Goal: Information Seeking & Learning: Learn about a topic

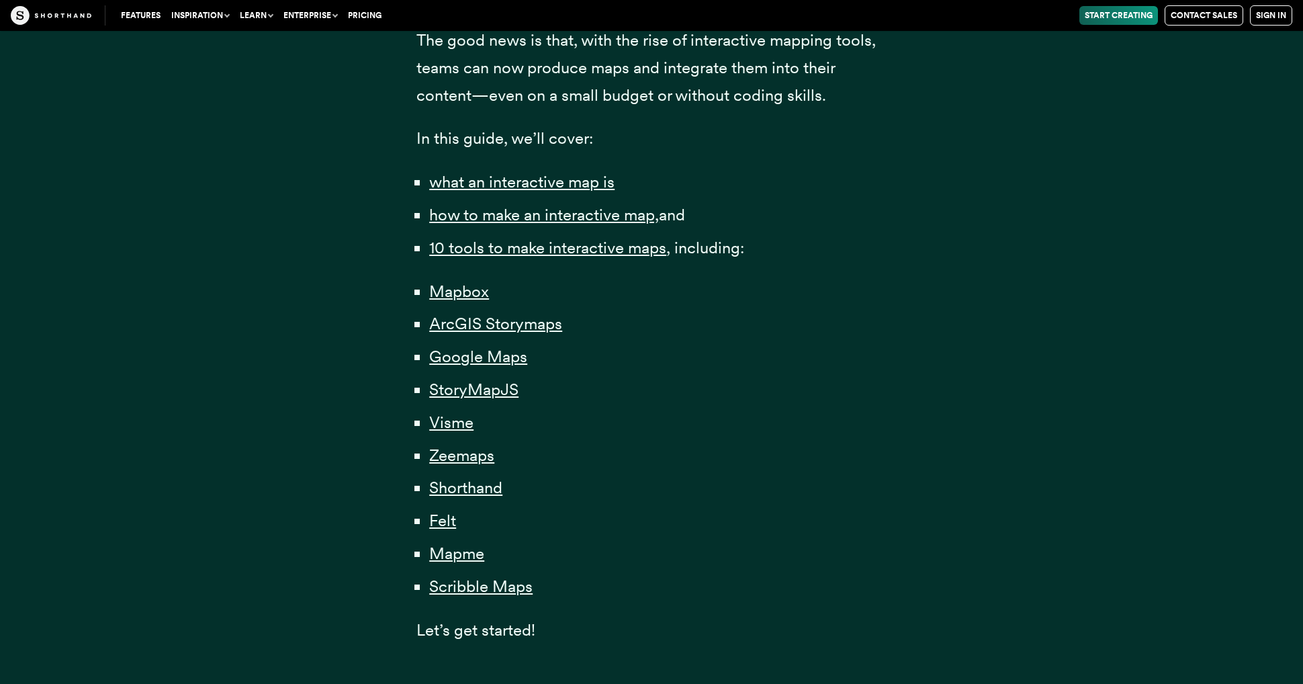
scroll to position [873, 0]
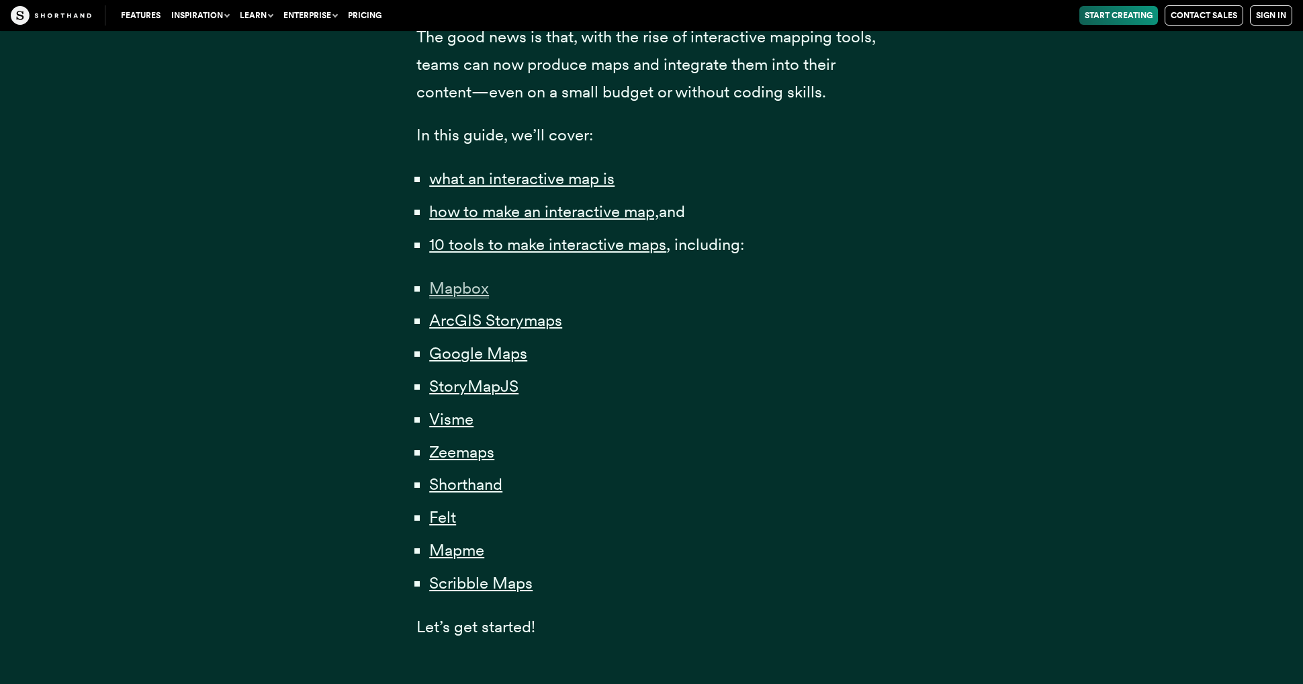
click at [471, 287] on span "Mapbox" at bounding box center [459, 288] width 60 height 20
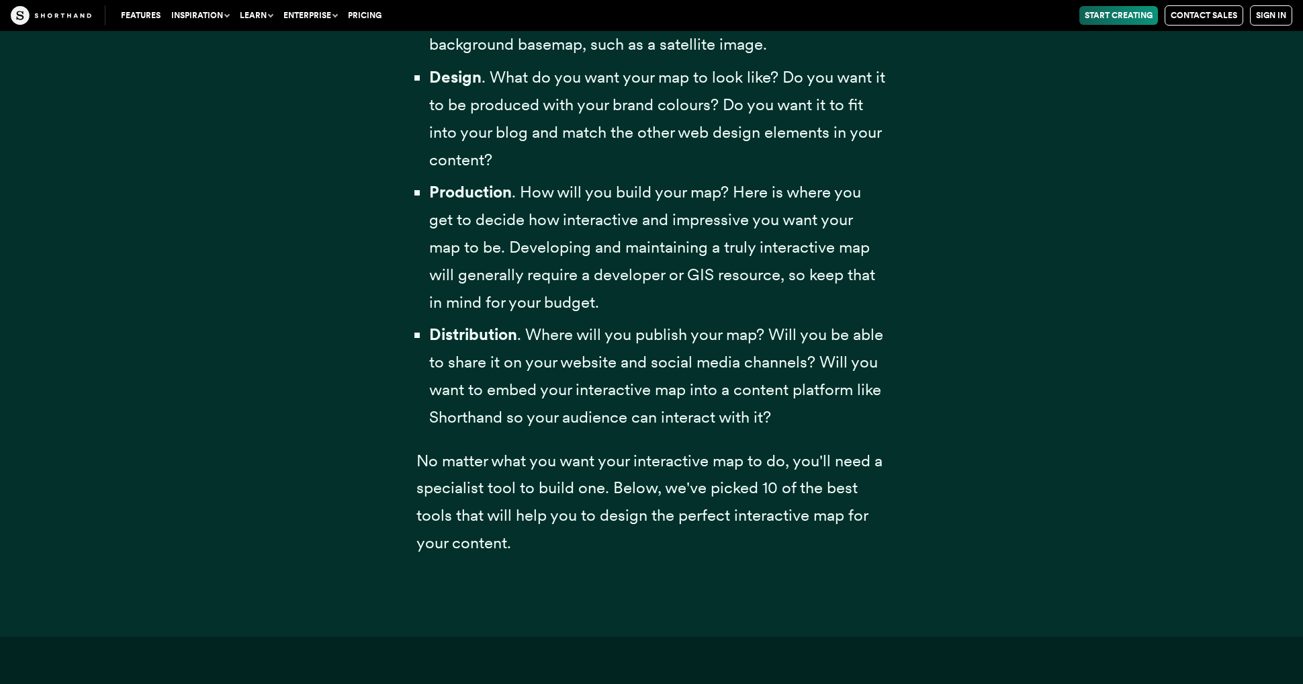
scroll to position [5353, 0]
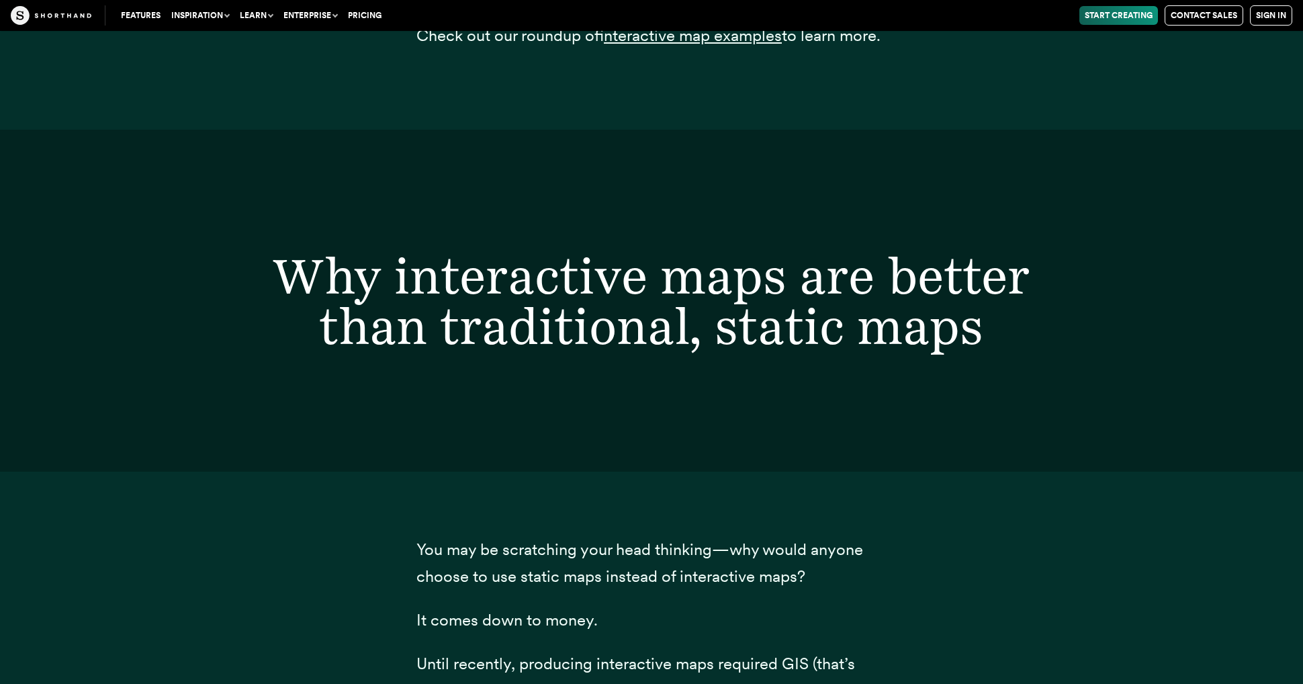
scroll to position [873, 0]
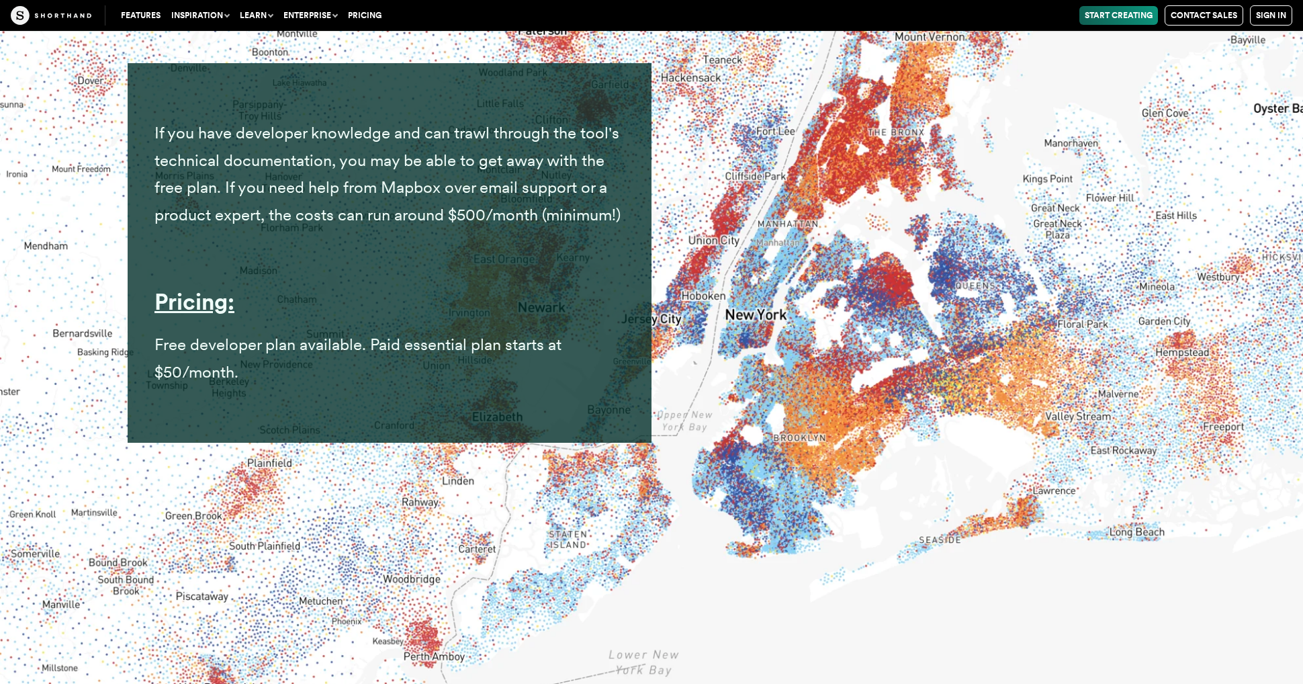
scroll to position [7931, 0]
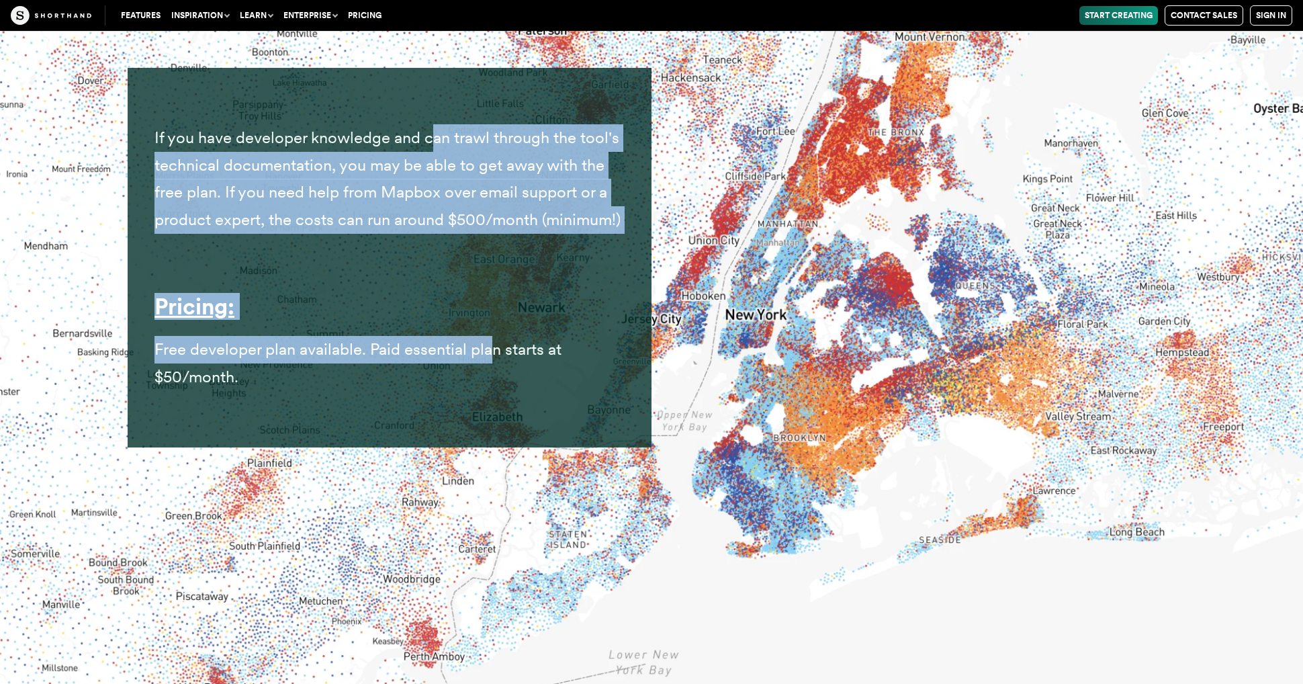
drag, startPoint x: 435, startPoint y: 162, endPoint x: 485, endPoint y: 379, distance: 222.6
click at [488, 378] on div "If you have developer knowledge and can trawl through the tool's technical docu…" at bounding box center [389, 257] width 470 height 352
click at [485, 379] on span "Free developer plan available. Paid essential plan starts at $50/month." at bounding box center [357, 362] width 407 height 47
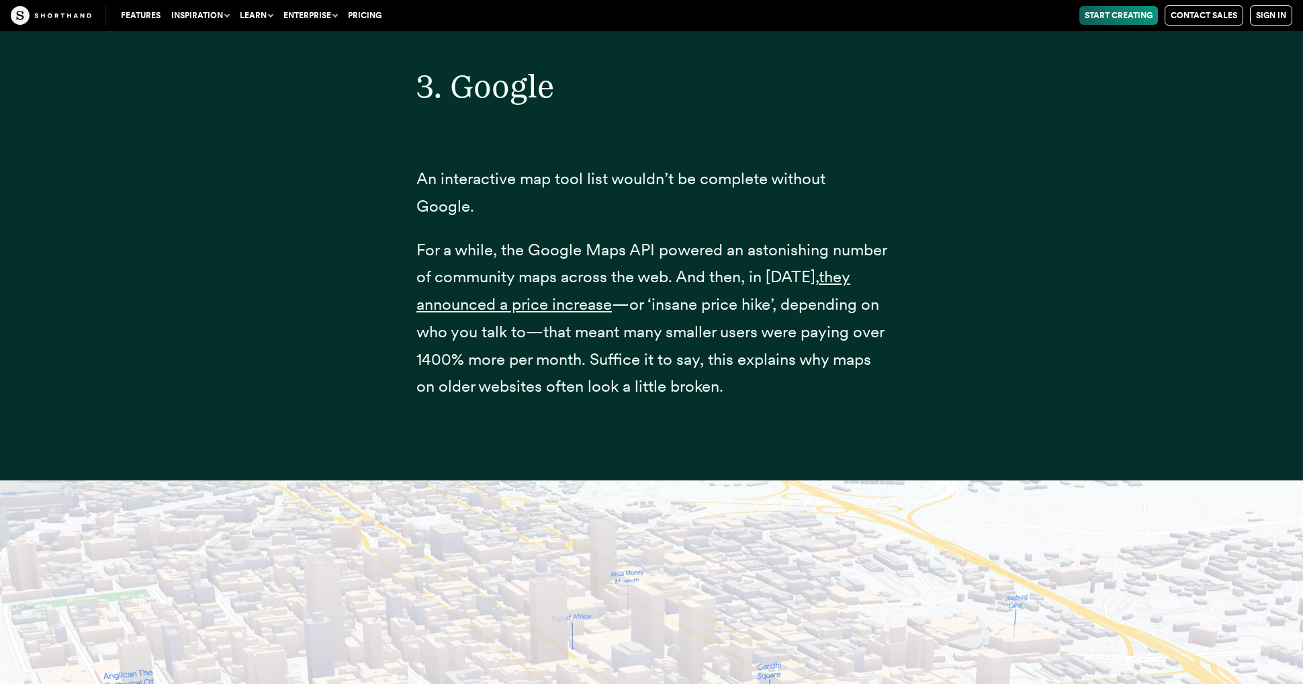
scroll to position [11095, 0]
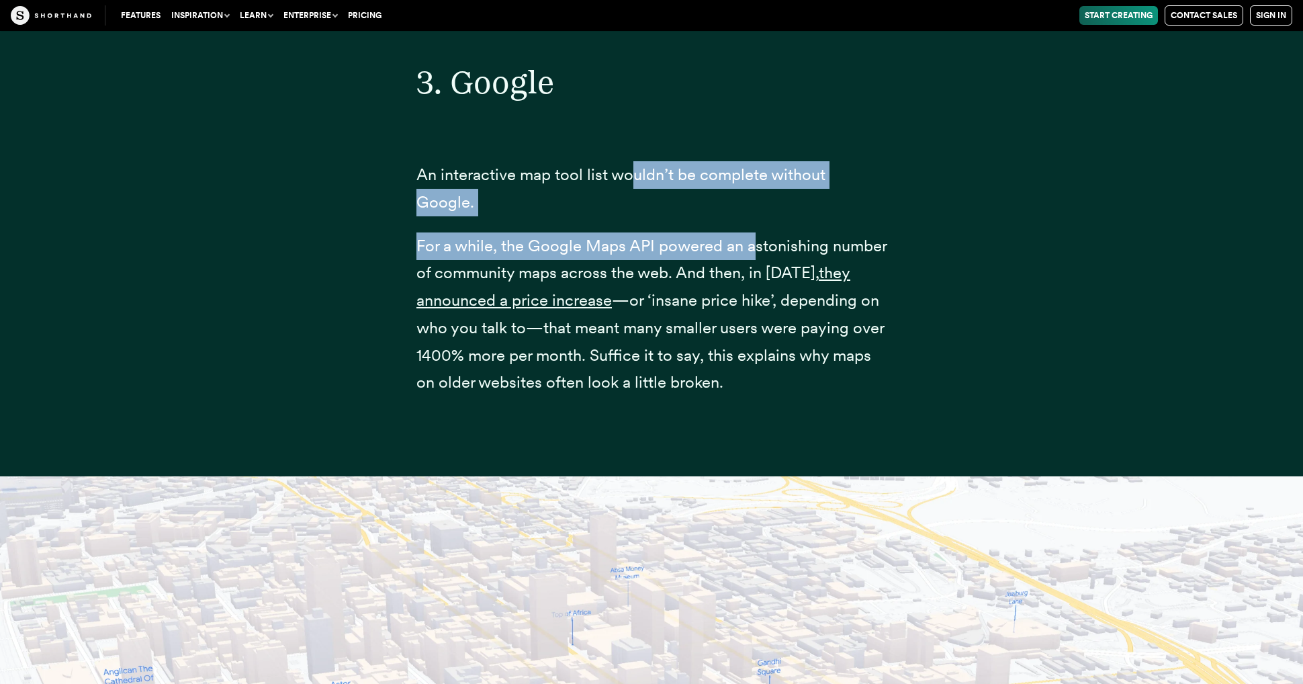
drag, startPoint x: 634, startPoint y: 190, endPoint x: 765, endPoint y: 258, distance: 147.4
click at [765, 258] on div "3. Google An interactive map tool list wouldn’t be complete without Google. For…" at bounding box center [651, 216] width 470 height 446
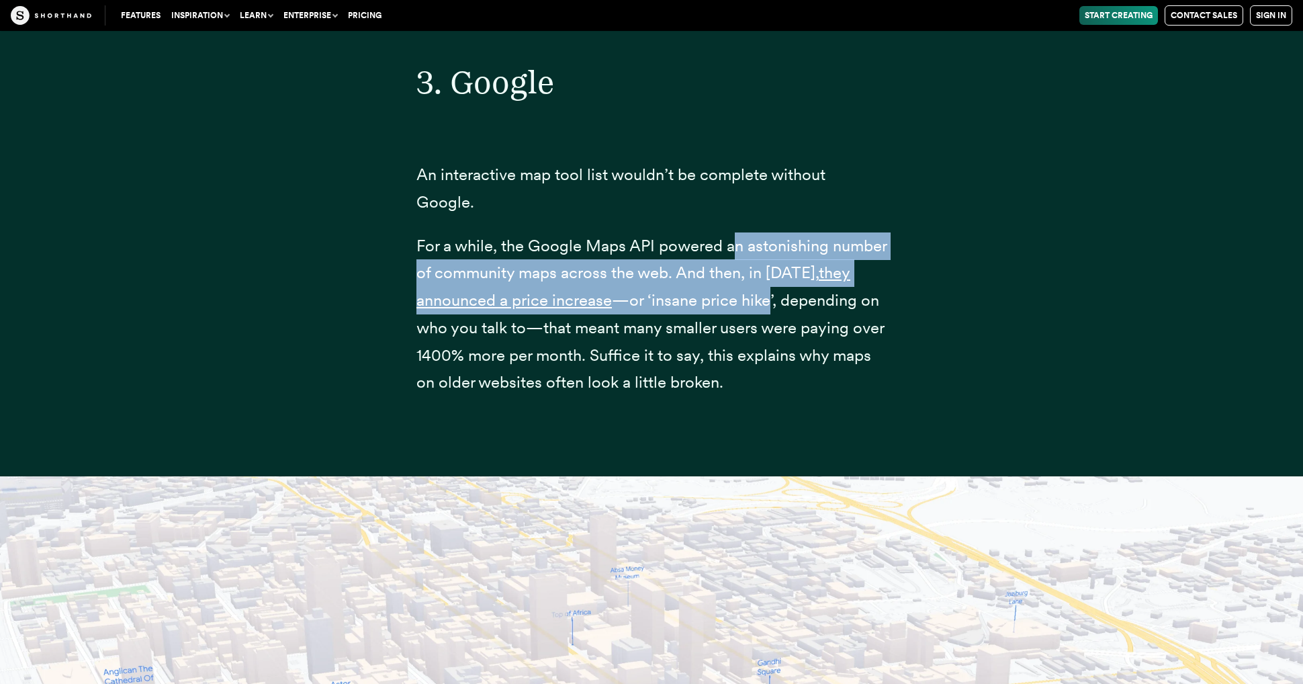
drag, startPoint x: 734, startPoint y: 244, endPoint x: 804, endPoint y: 290, distance: 83.8
click at [804, 293] on p "For a while, the Google Maps API powered an astonishing number of community map…" at bounding box center [651, 314] width 470 height 164
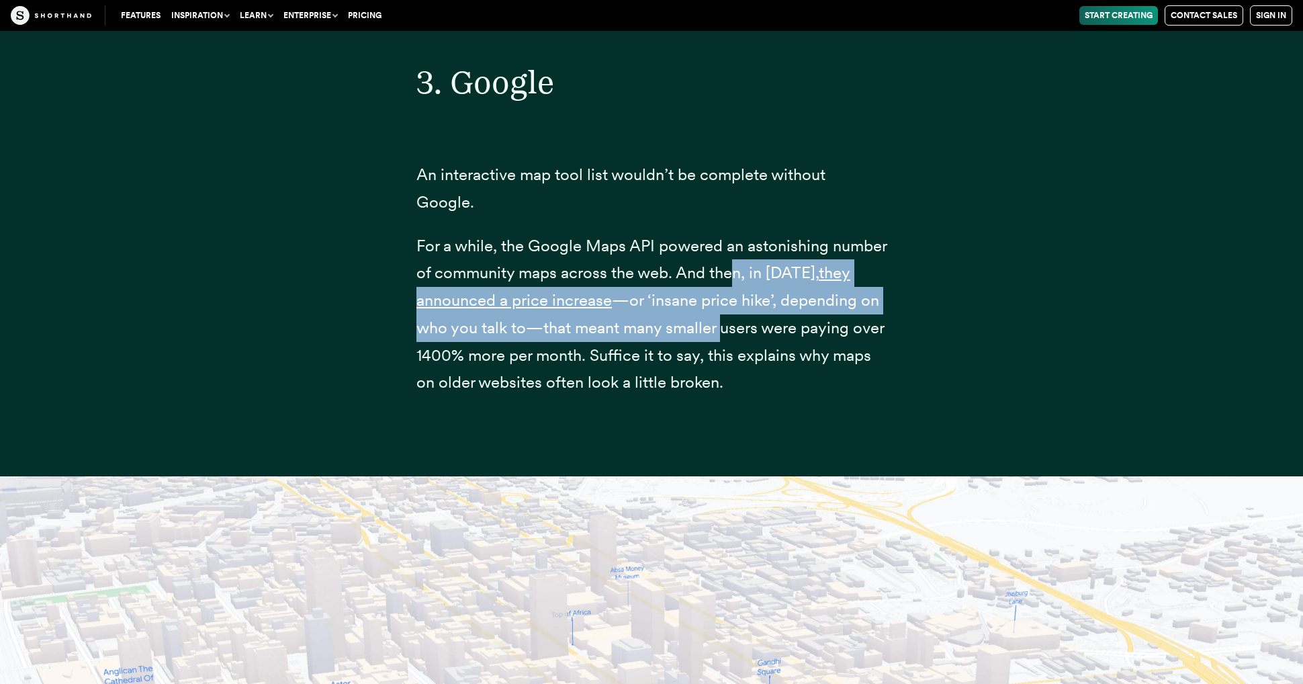
drag, startPoint x: 788, startPoint y: 276, endPoint x: 821, endPoint y: 330, distance: 63.0
click at [823, 329] on p "For a while, the Google Maps API powered an astonishing number of community map…" at bounding box center [651, 314] width 470 height 164
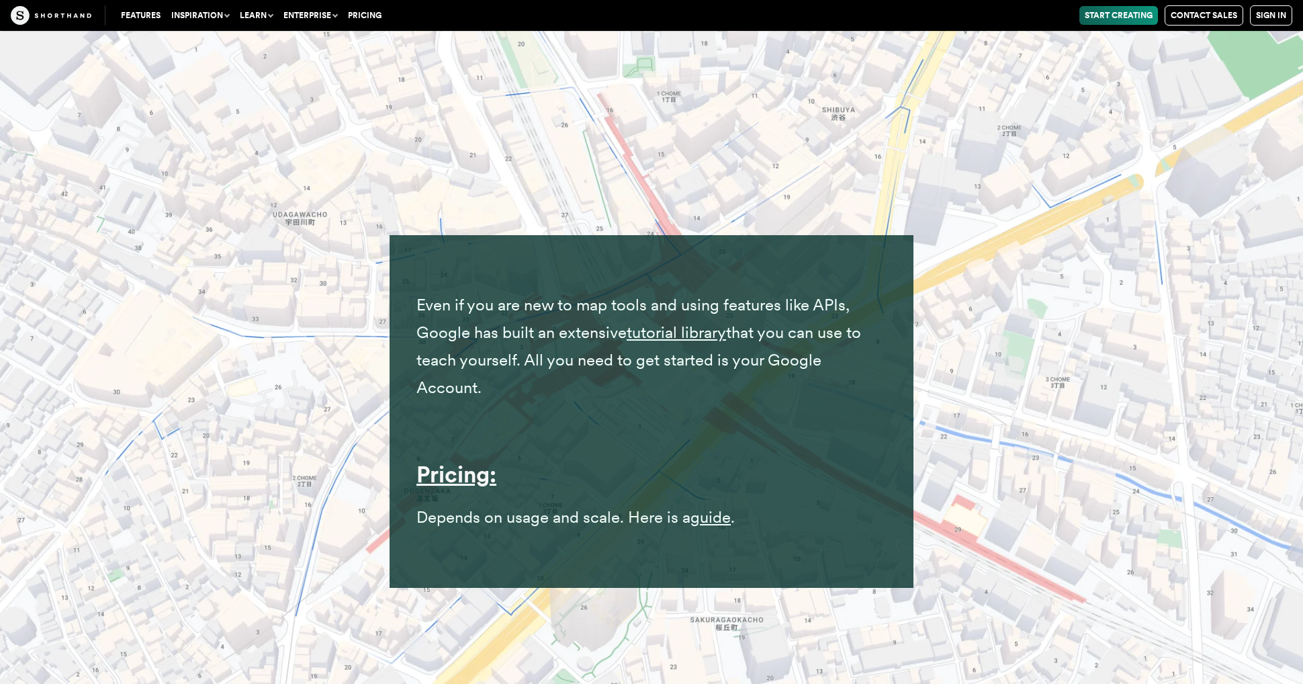
scroll to position [15279, 0]
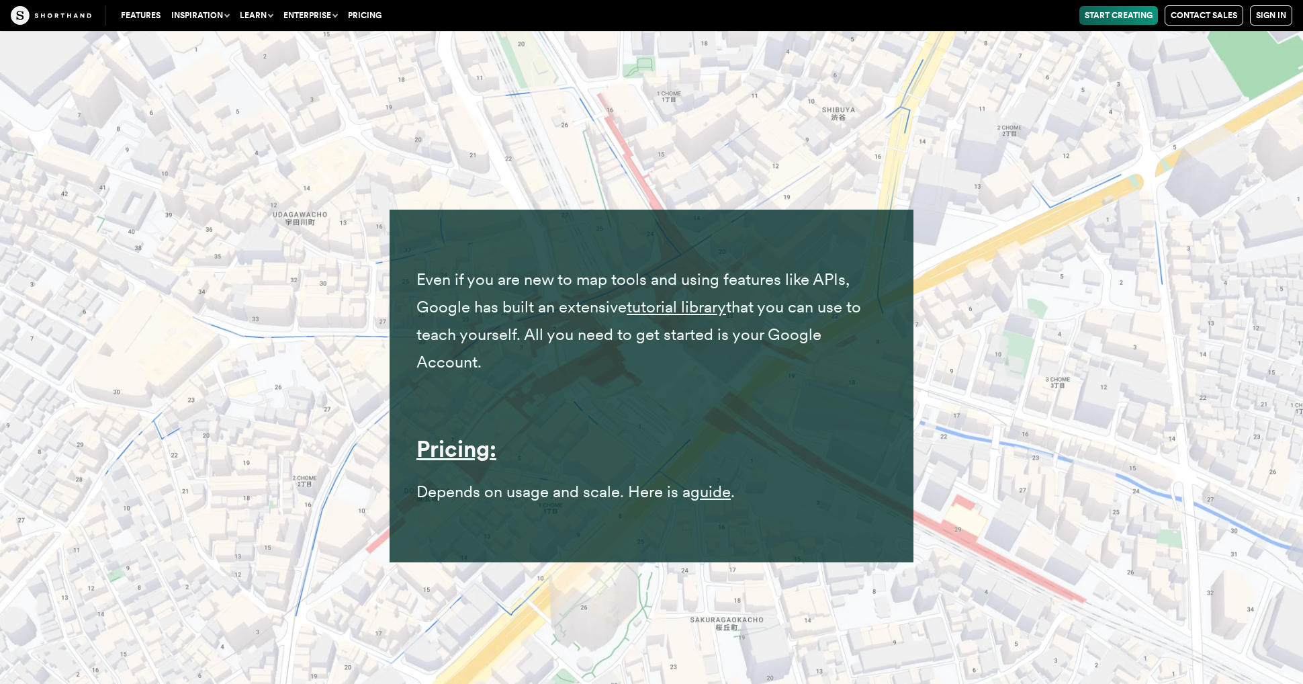
drag, startPoint x: 441, startPoint y: 279, endPoint x: 545, endPoint y: 367, distance: 136.3
click at [545, 365] on p "Even if you are new to map tools and using features like APIs, Google has built…" at bounding box center [651, 320] width 470 height 109
click at [548, 375] on p "Even if you are new to map tools and using features like APIs, Google has built…" at bounding box center [651, 320] width 470 height 109
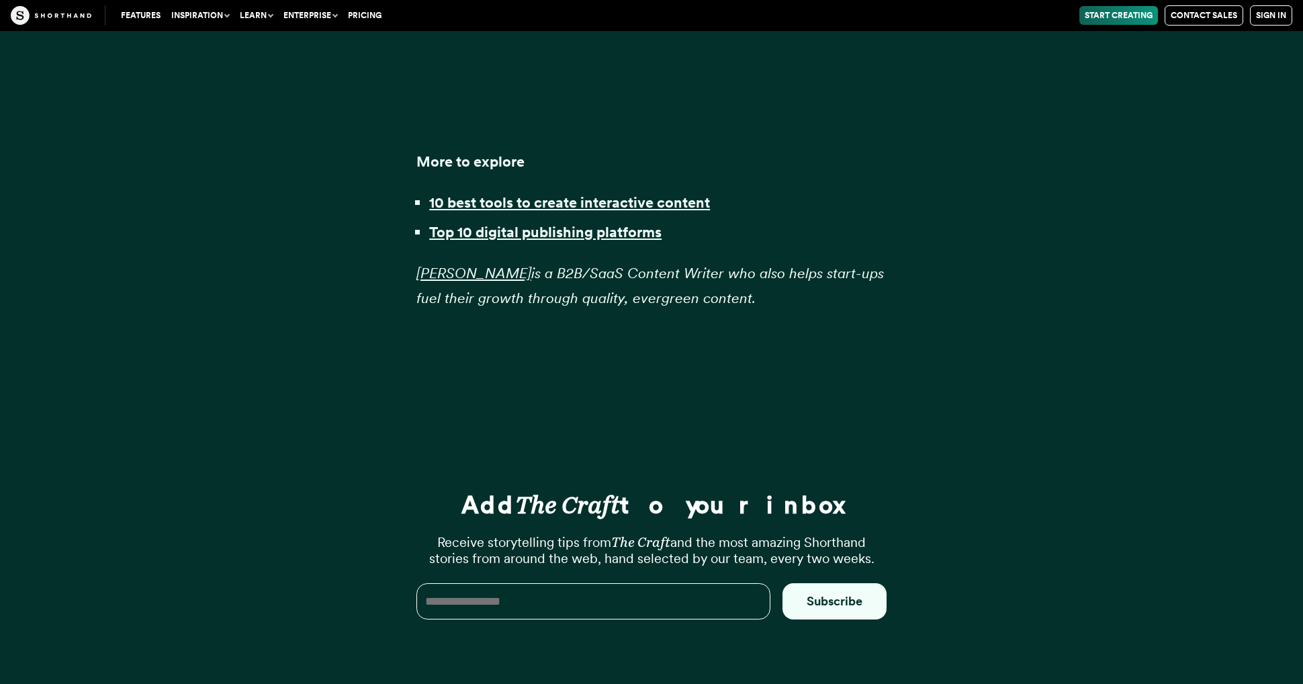
scroll to position [38213, 0]
